Goal: Task Accomplishment & Management: Use online tool/utility

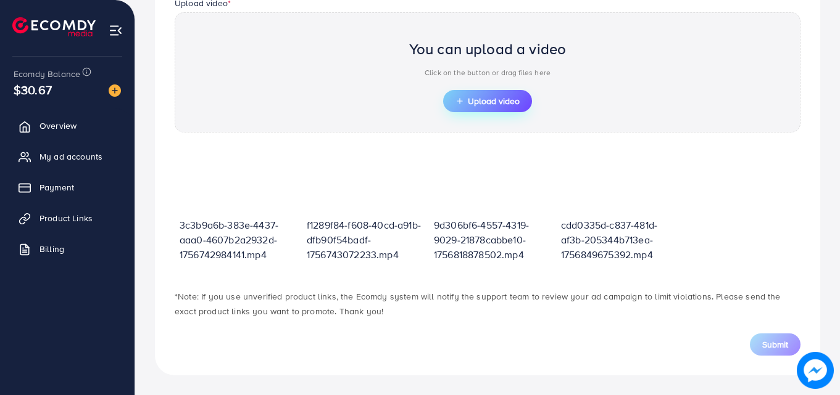
scroll to position [431, 0]
click at [480, 104] on span "Upload video" at bounding box center [487, 101] width 64 height 9
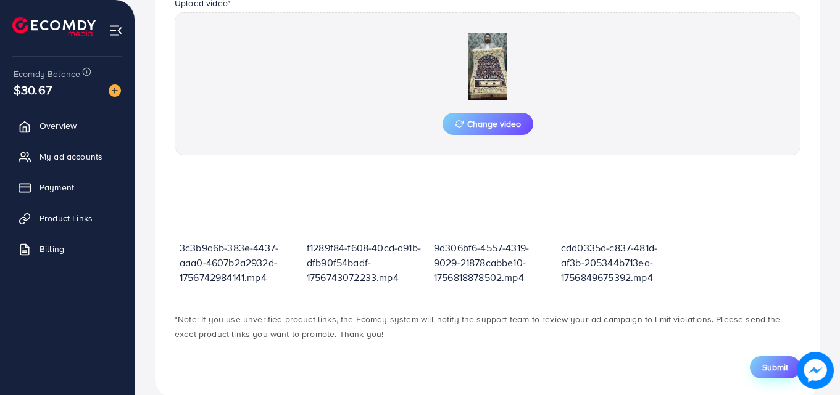
click at [780, 370] on span "Submit" at bounding box center [775, 368] width 26 height 12
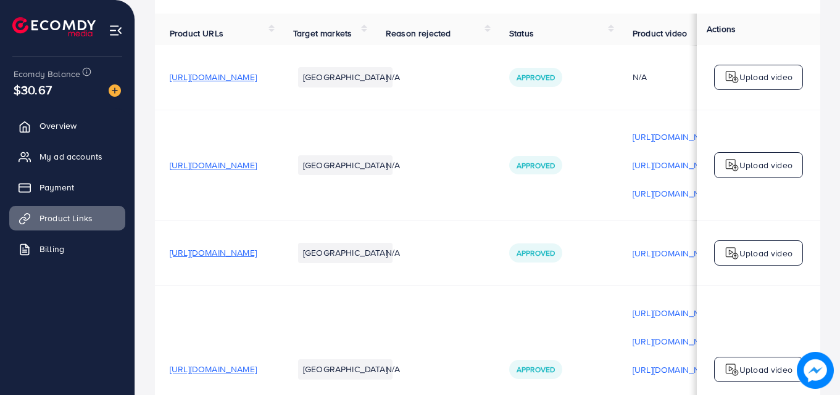
scroll to position [242, 0]
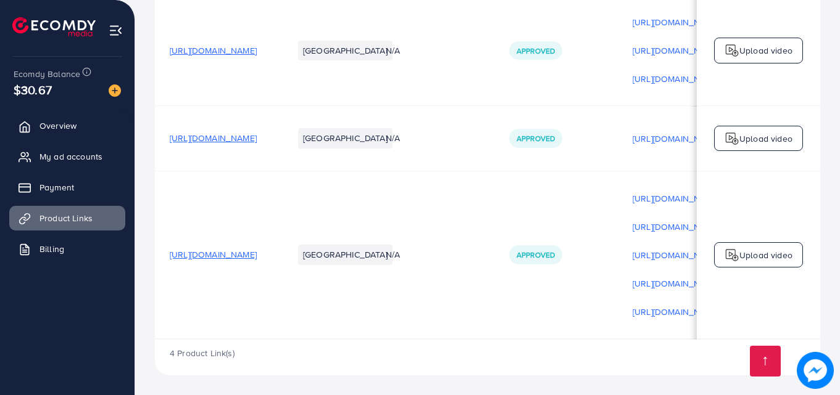
drag, startPoint x: 598, startPoint y: 336, endPoint x: 647, endPoint y: 338, distance: 49.4
click at [647, 338] on div "Product URLs Target markets Reason rejected Status Product video Status video A…" at bounding box center [487, 119] width 665 height 441
click at [582, 334] on td "Approved" at bounding box center [555, 255] width 123 height 168
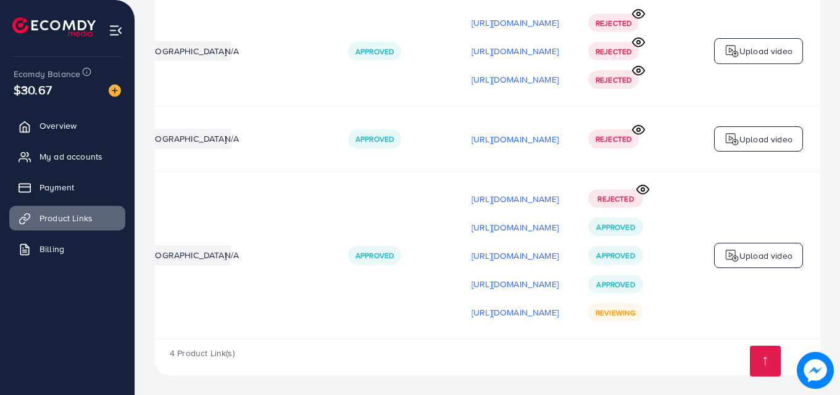
scroll to position [0, 312]
click at [647, 188] on icon at bounding box center [640, 189] width 13 height 13
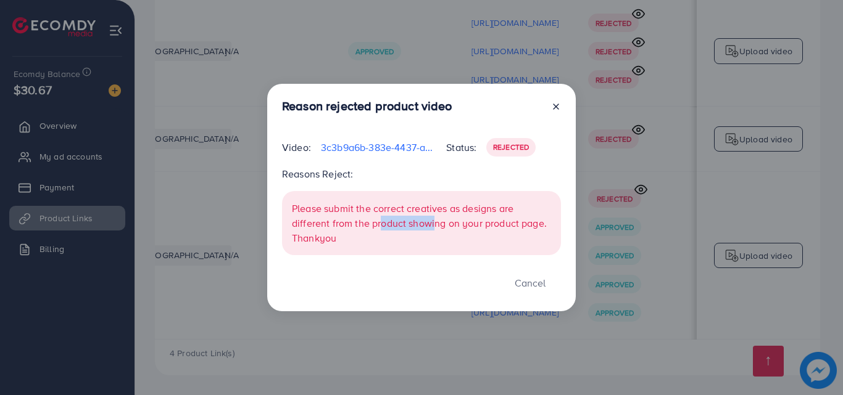
drag, startPoint x: 385, startPoint y: 221, endPoint x: 432, endPoint y: 229, distance: 48.1
click at [432, 229] on p "Please submit the correct creatives as designs are different from the product s…" at bounding box center [421, 223] width 259 height 44
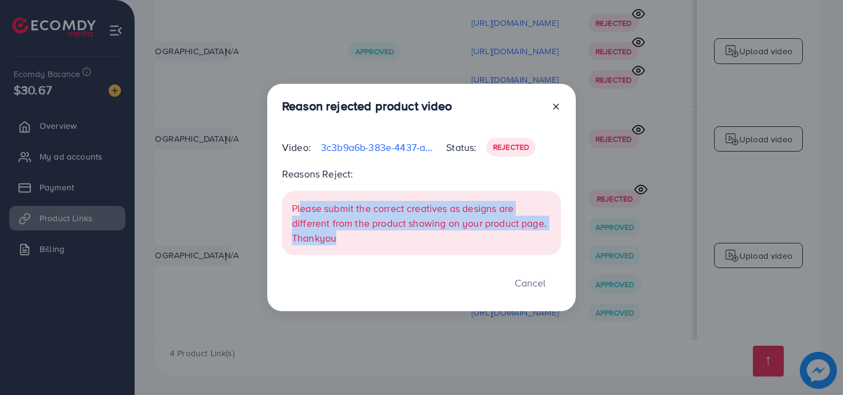
drag, startPoint x: 350, startPoint y: 240, endPoint x: 302, endPoint y: 212, distance: 55.6
click at [302, 212] on p "Please submit the correct creatives as designs are different from the product s…" at bounding box center [421, 223] width 259 height 44
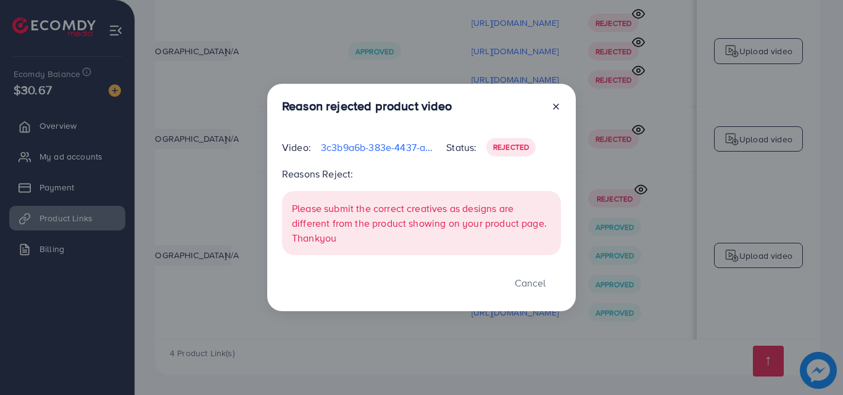
click at [357, 260] on div "Reason rejected product video Video: 3c3b9a6b-383e-4437-aaa0-4607b2a2932d-17567…" at bounding box center [421, 198] width 308 height 228
click at [557, 110] on icon at bounding box center [556, 107] width 10 height 10
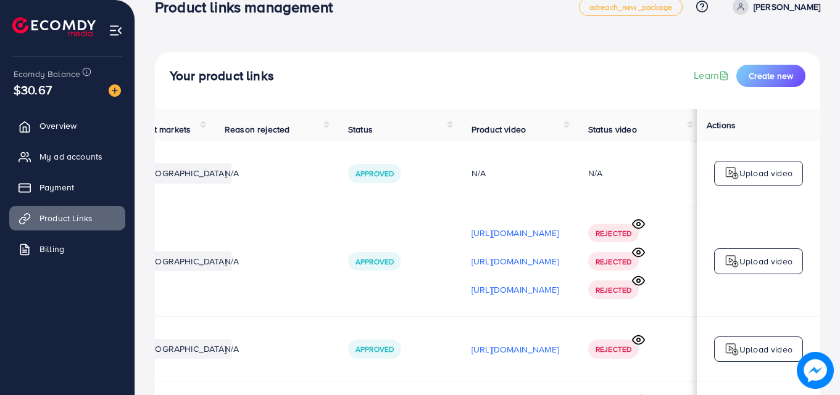
scroll to position [0, 0]
